Goal: Contribute content: Add original content to the website for others to see

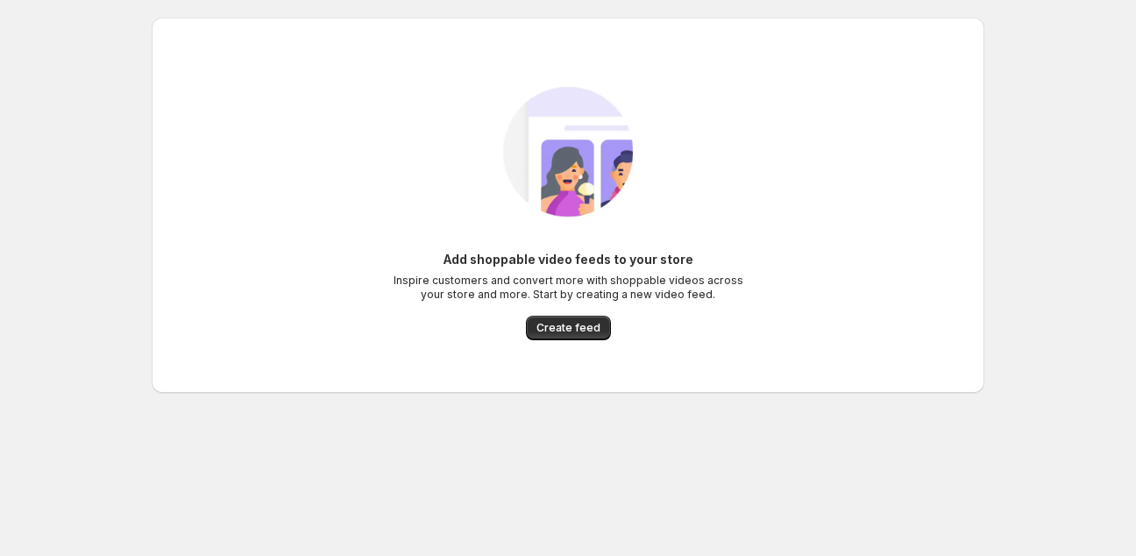
click at [591, 329] on span "Create feed" at bounding box center [569, 328] width 64 height 14
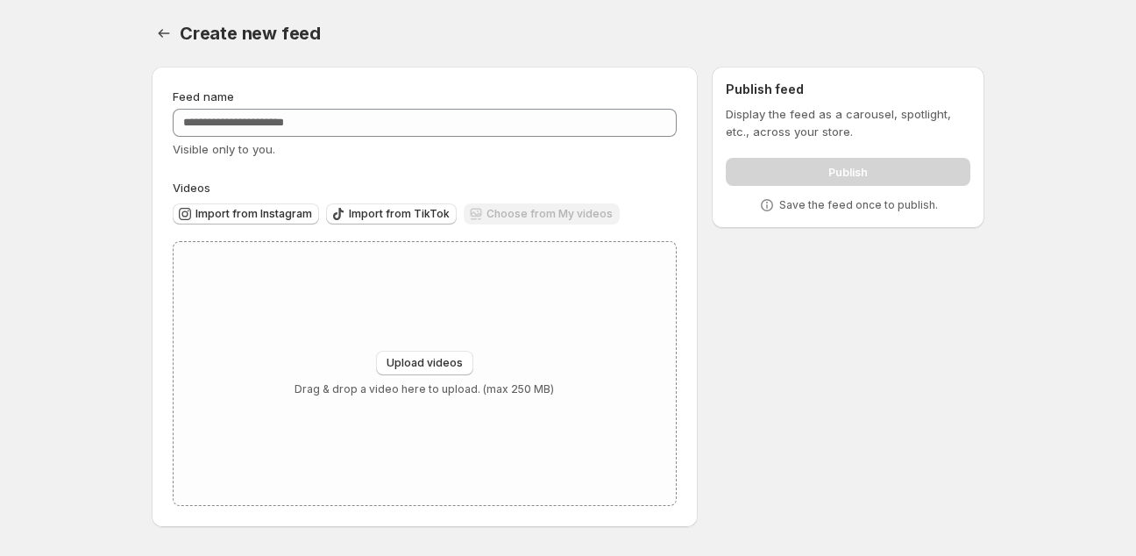
click at [643, 57] on div "Create new feed. This page is ready Create new feed" at bounding box center [568, 33] width 833 height 67
click at [403, 217] on span "Import from TikTok" at bounding box center [399, 214] width 101 height 14
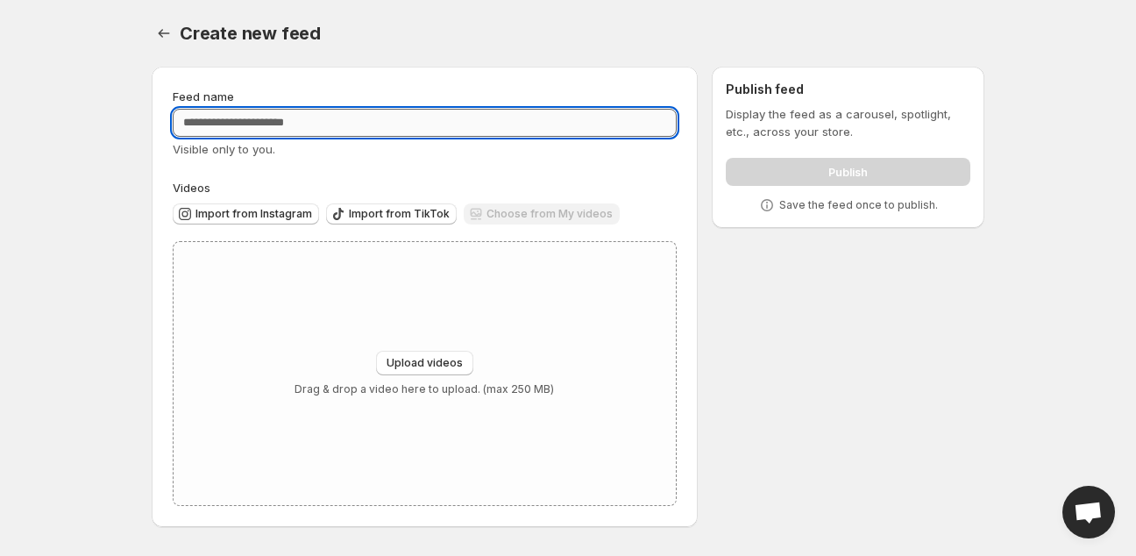
click at [382, 121] on input "Feed name" at bounding box center [425, 123] width 504 height 28
click at [536, 211] on div "Choose from My videos" at bounding box center [542, 215] width 156 height 24
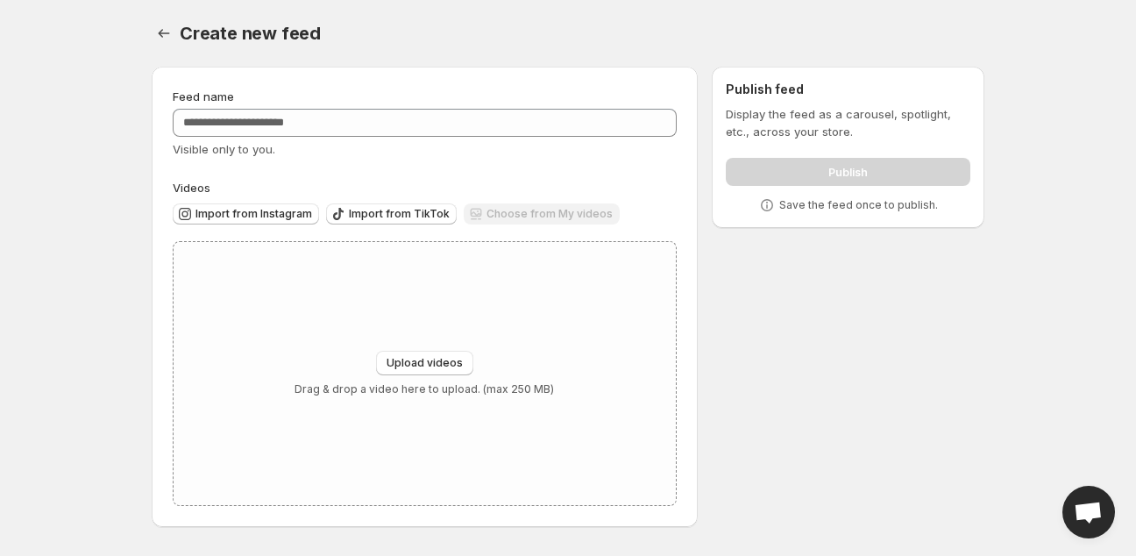
click at [533, 211] on div "Choose from My videos" at bounding box center [542, 215] width 156 height 24
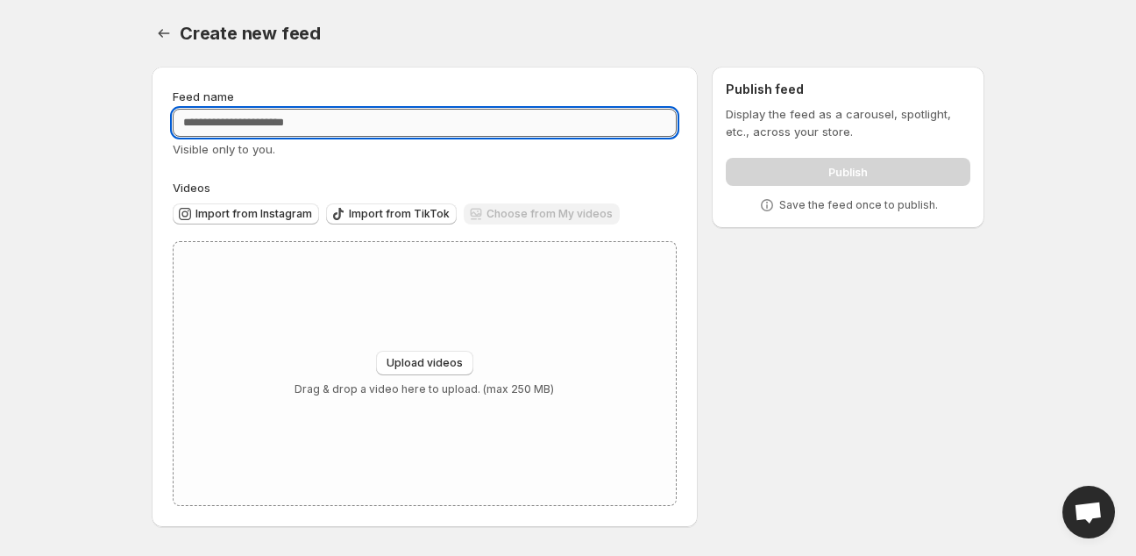
click at [309, 124] on input "Feed name" at bounding box center [425, 123] width 504 height 28
click at [175, 33] on button "Settings" at bounding box center [164, 33] width 25 height 25
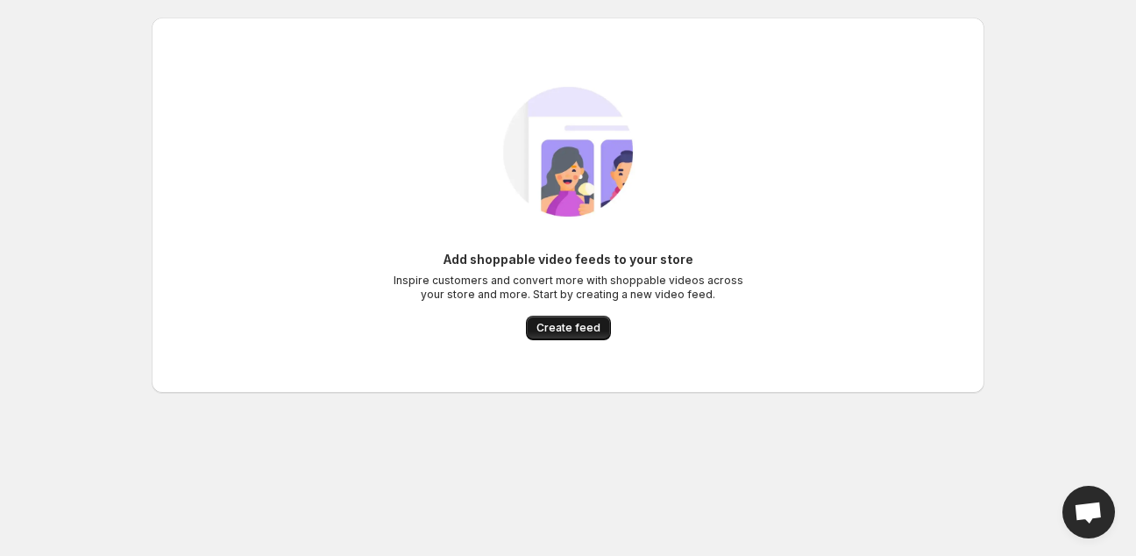
click at [579, 323] on span "Create feed" at bounding box center [569, 328] width 64 height 14
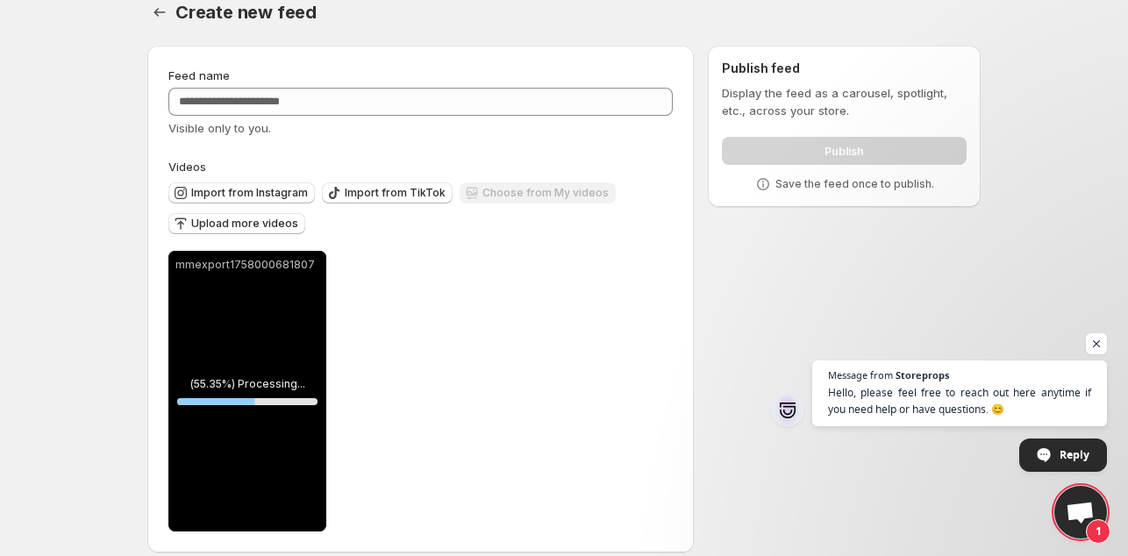
scroll to position [39, 0]
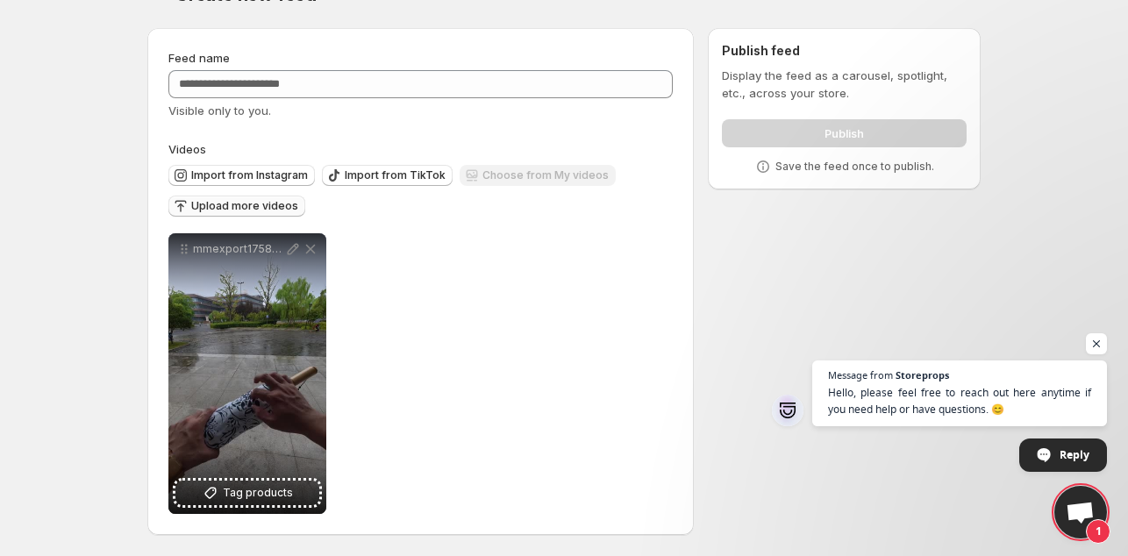
click at [267, 205] on span "Upload more videos" at bounding box center [244, 206] width 107 height 14
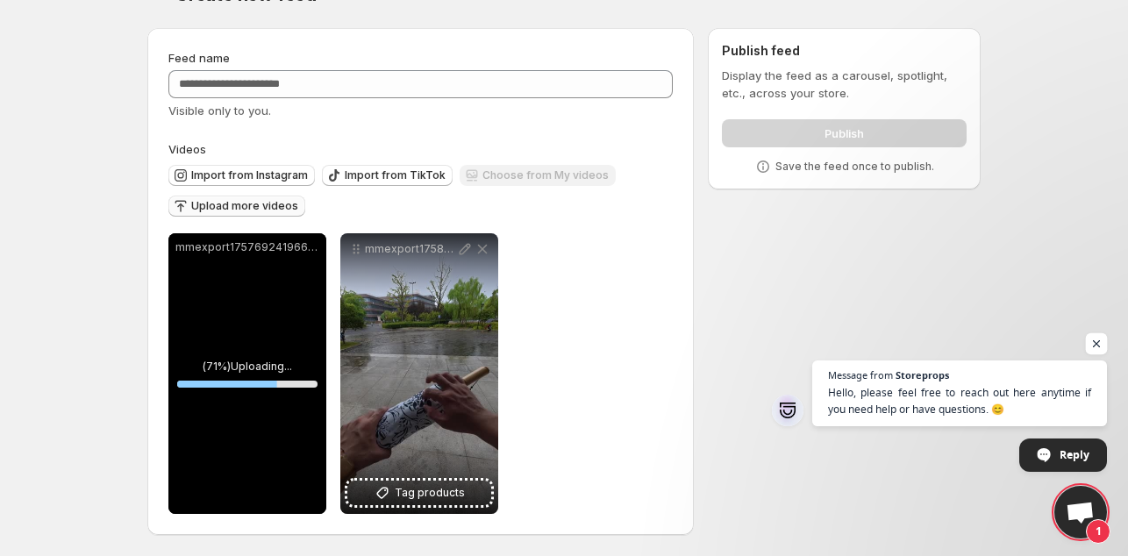
click at [1096, 338] on span "Open chat" at bounding box center [1097, 344] width 22 height 22
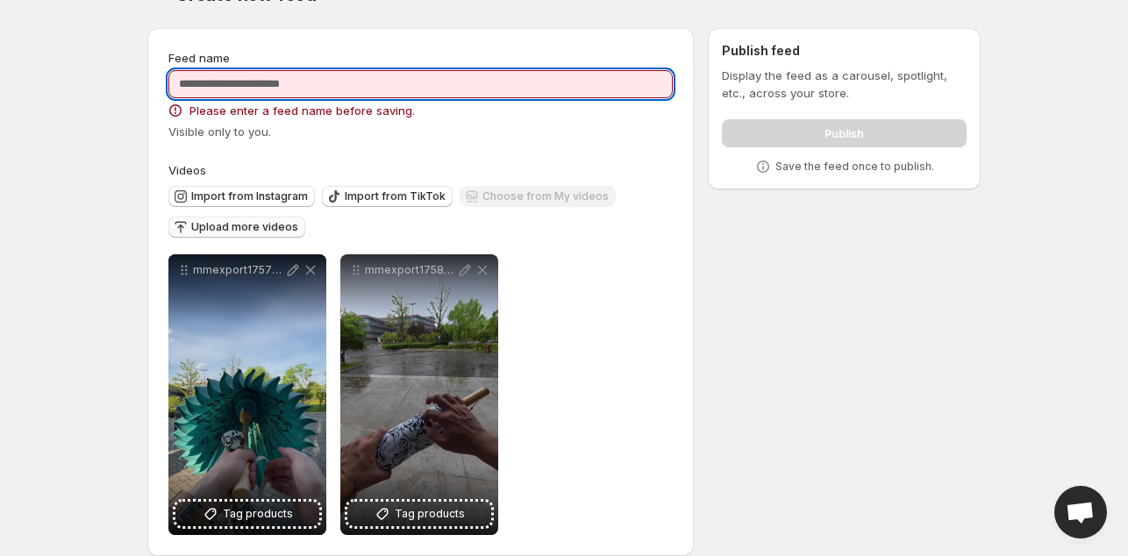
click at [435, 86] on input "Feed name" at bounding box center [420, 84] width 504 height 28
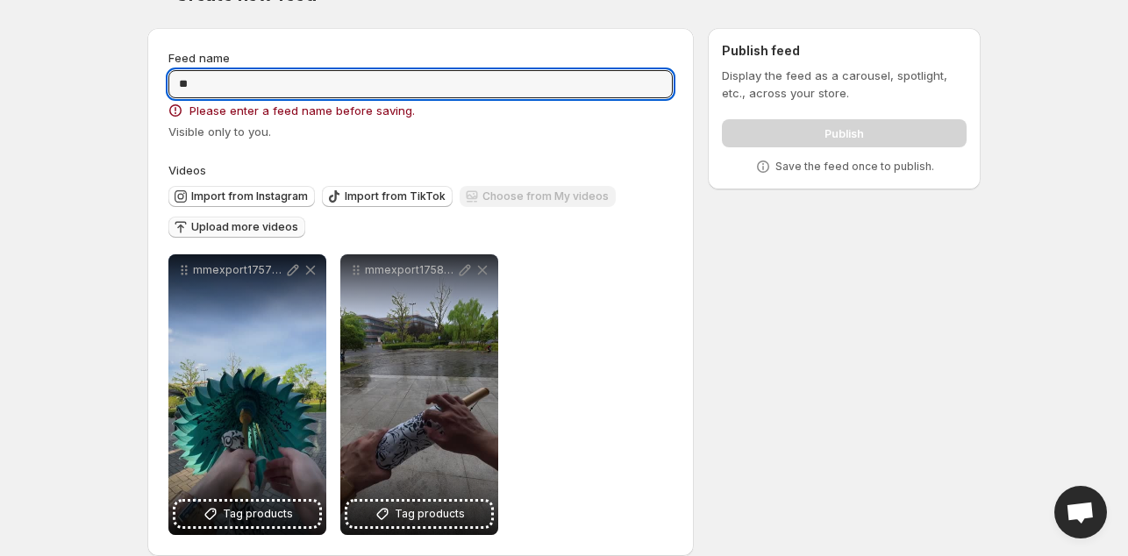
type input "**"
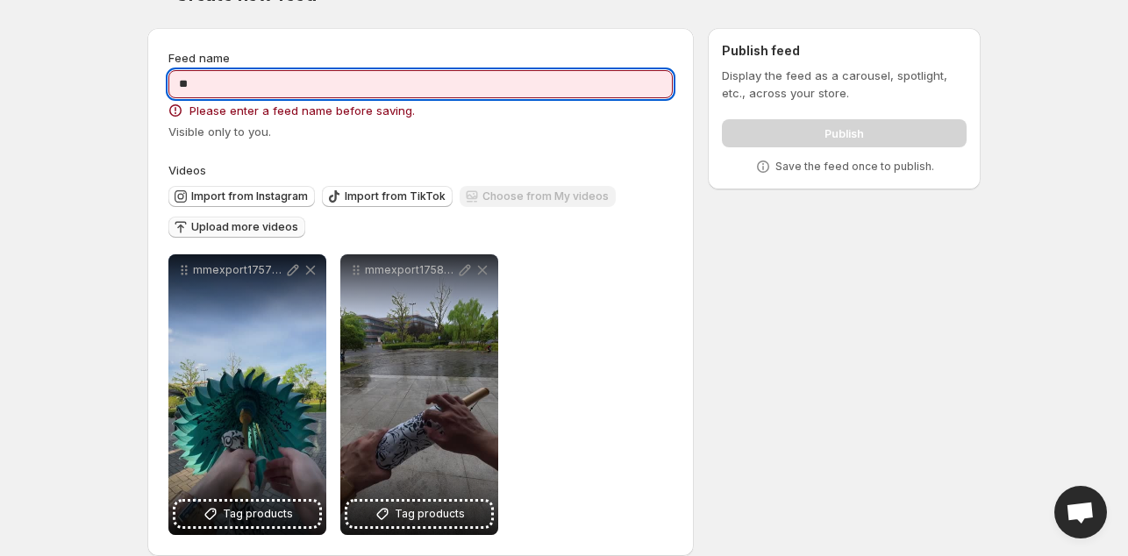
scroll to position [0, 0]
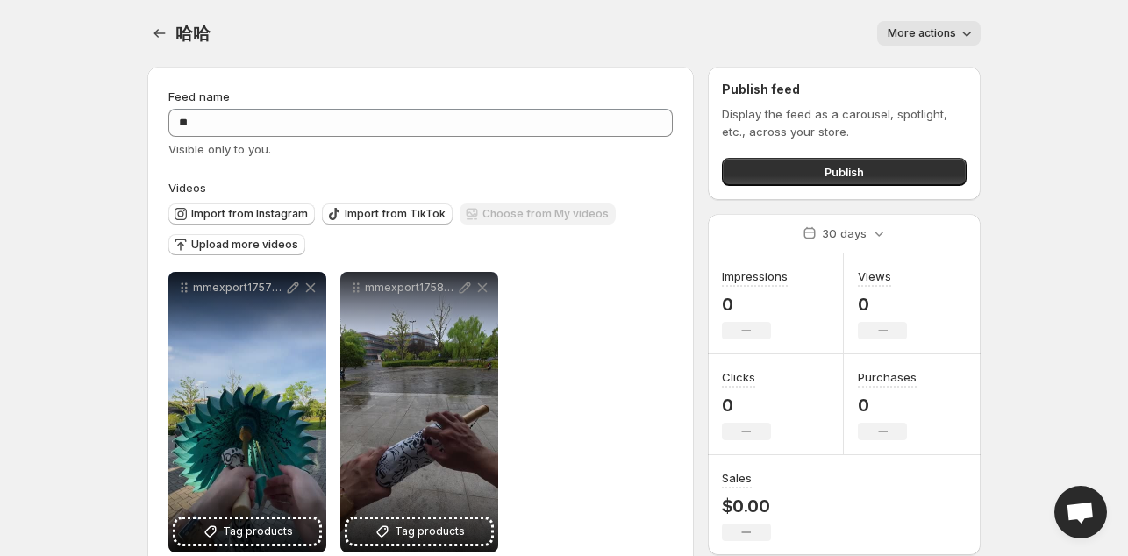
scroll to position [39, 0]
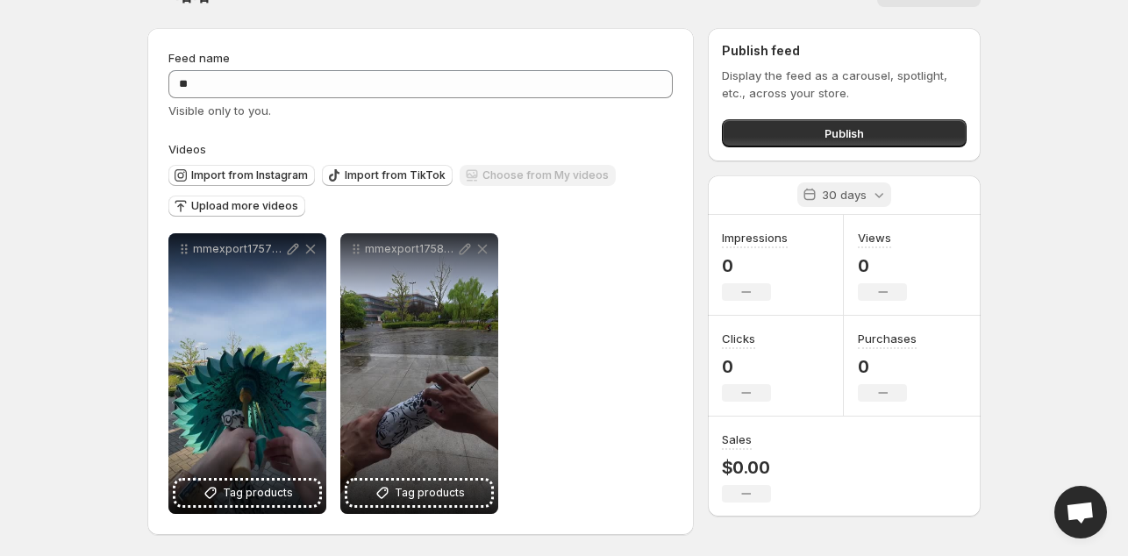
click at [878, 197] on icon at bounding box center [879, 195] width 18 height 18
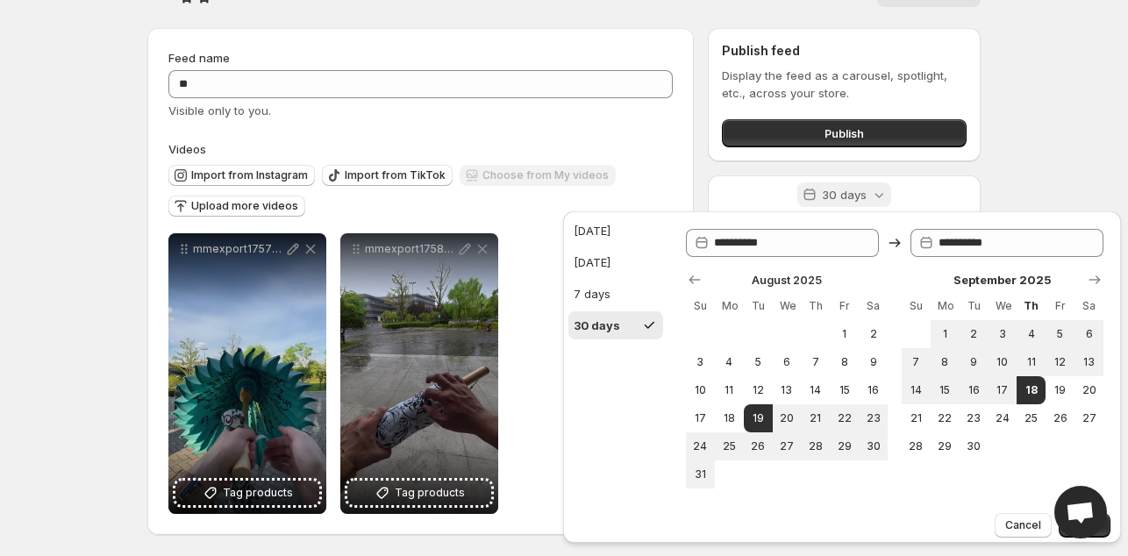
click at [874, 191] on icon at bounding box center [879, 195] width 18 height 18
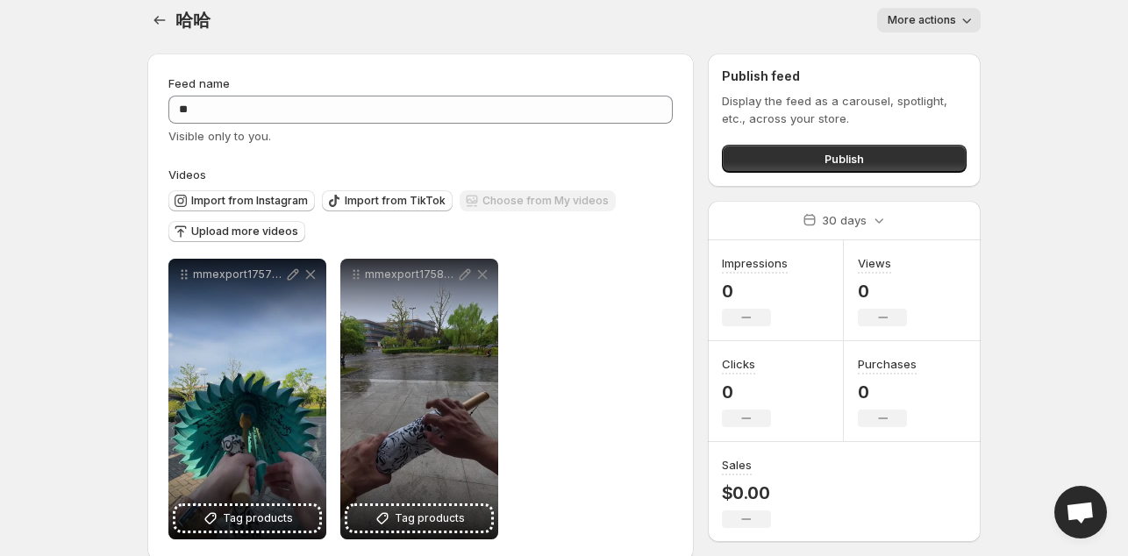
scroll to position [0, 0]
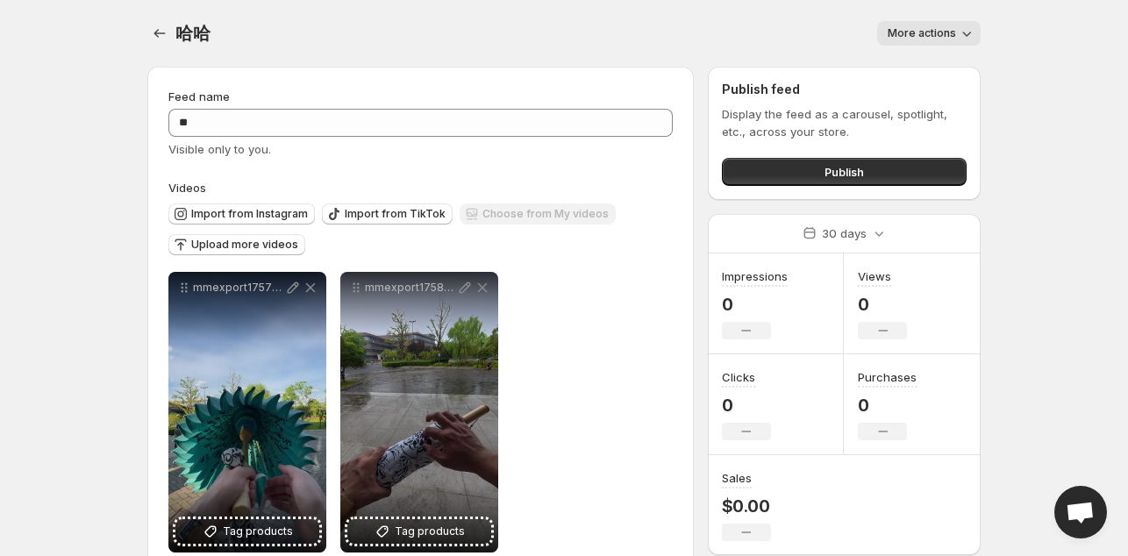
click at [1043, 194] on body "**********" at bounding box center [564, 278] width 1128 height 556
click at [785, 75] on div "Publish feed Display the feed as a carousel, spotlight, etc., across your store…" at bounding box center [844, 133] width 273 height 133
click at [747, 28] on div "More actions" at bounding box center [605, 33] width 749 height 25
click at [747, 12] on div "哈哈. This page is ready 哈哈 More actions More actions More actions" at bounding box center [563, 33] width 833 height 67
click at [880, 168] on button "Publish" at bounding box center [844, 172] width 245 height 28
